Goal: Find contact information: Find contact information

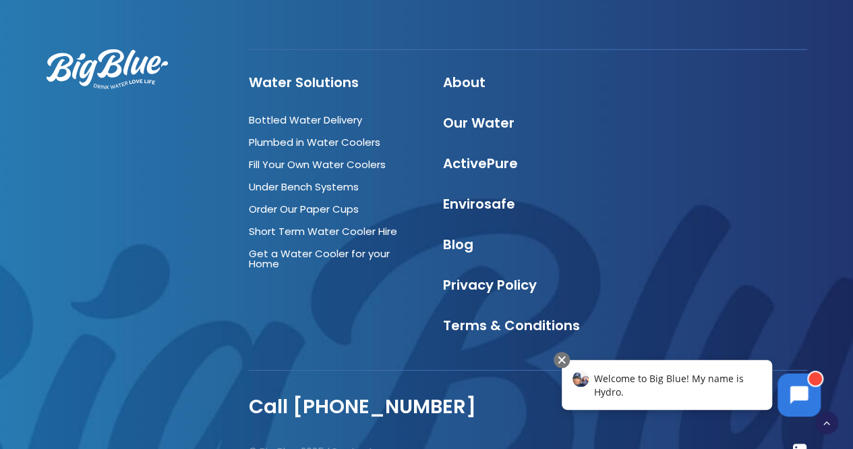
scroll to position [4805, 0]
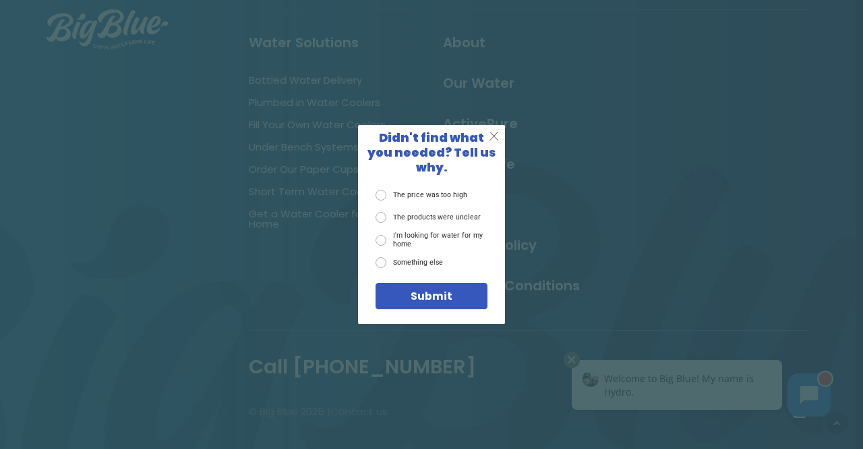
click at [494, 142] on span "X" at bounding box center [494, 136] width 10 height 15
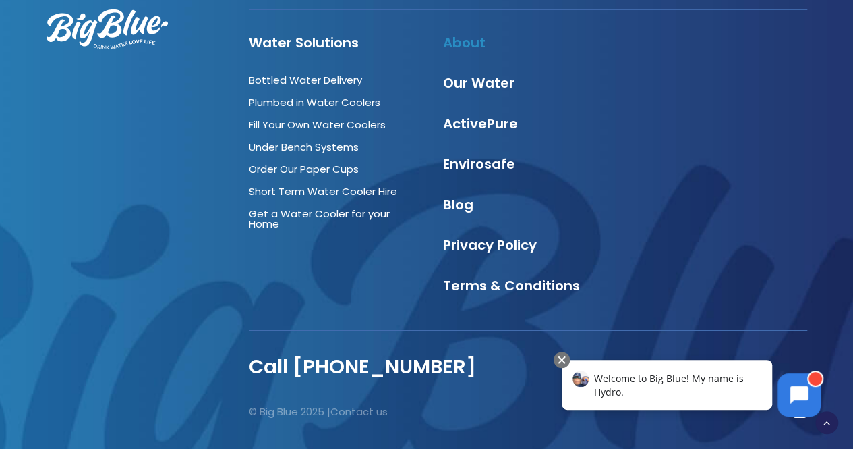
click at [467, 33] on link "About" at bounding box center [464, 42] width 42 height 19
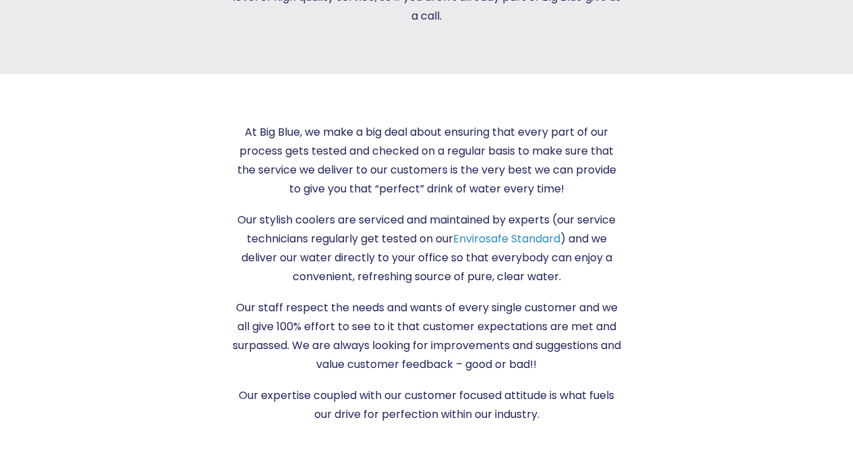
scroll to position [1309, 0]
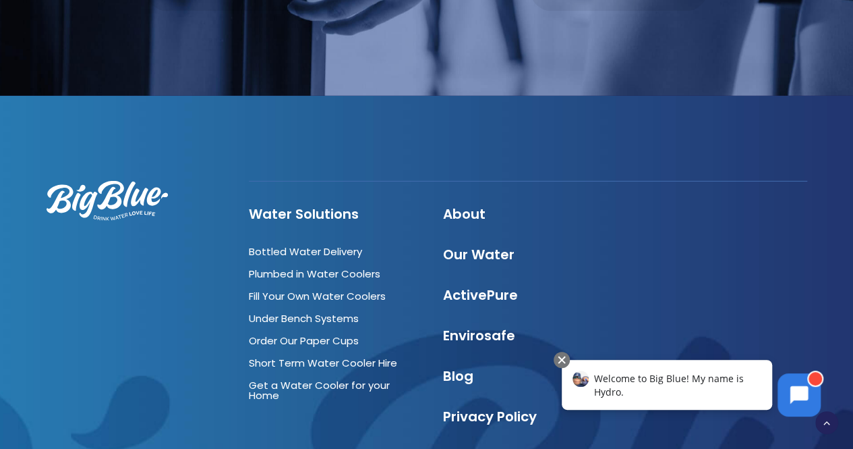
scroll to position [4713, 0]
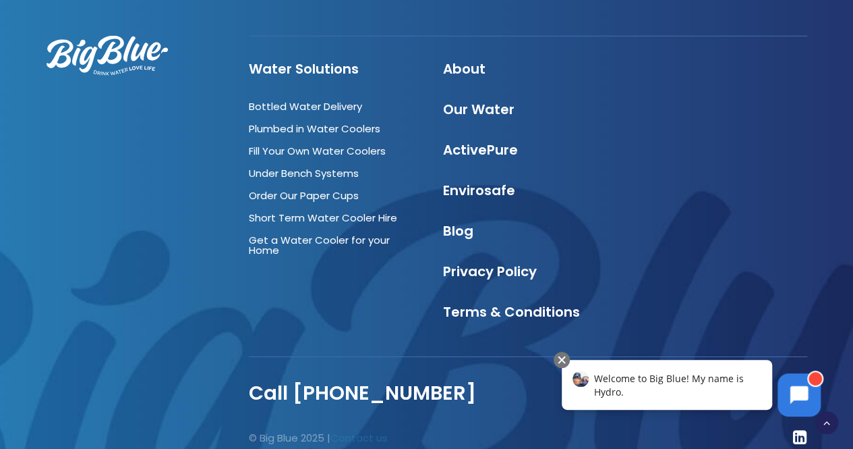
click at [358, 430] on link "Contact us" at bounding box center [359, 437] width 57 height 14
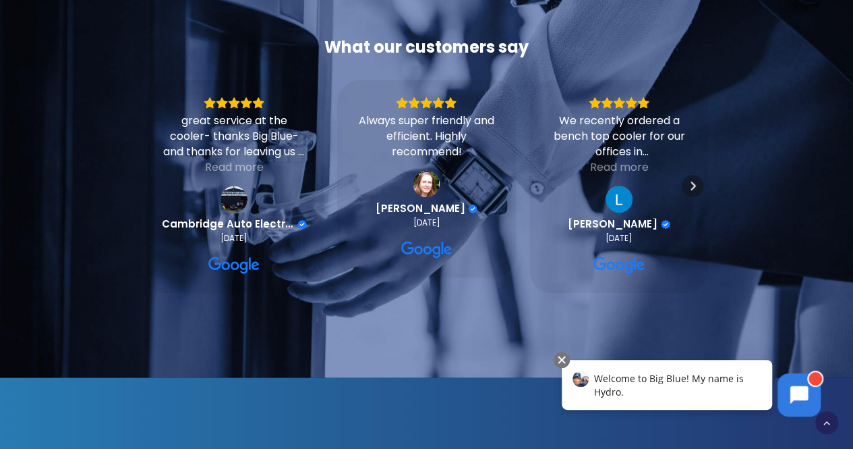
scroll to position [1013, 0]
